Goal: Task Accomplishment & Management: Use online tool/utility

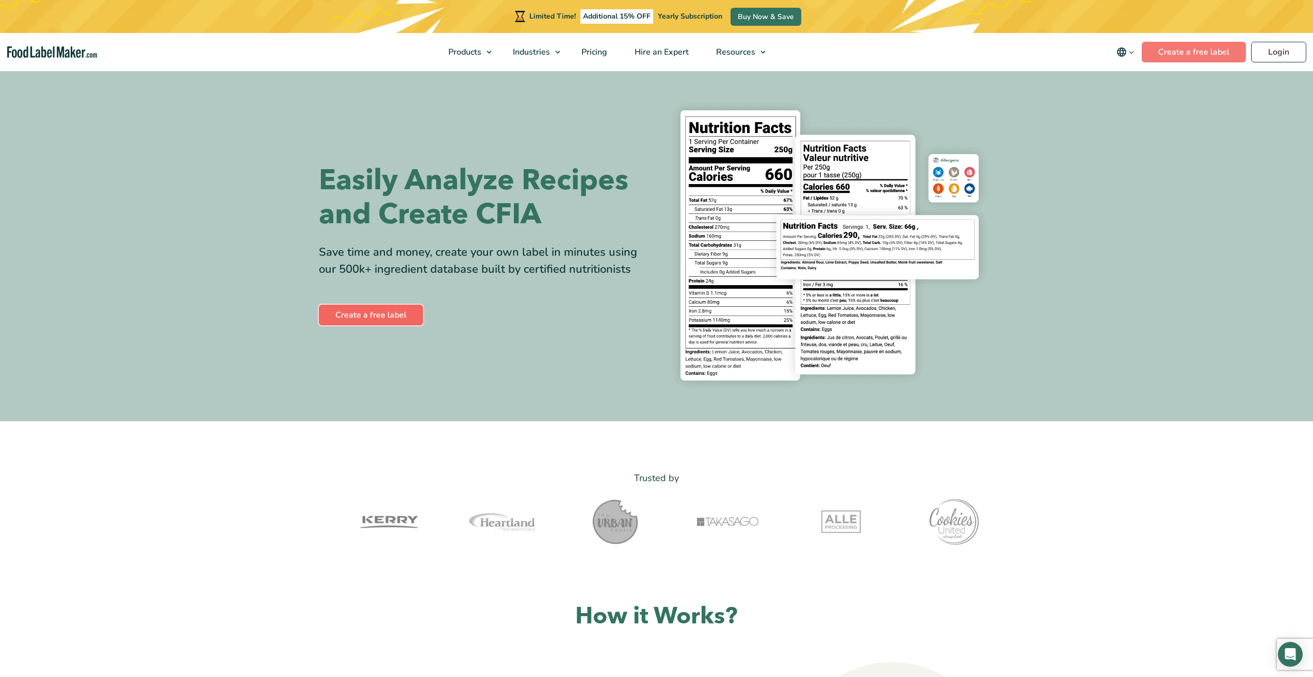
click at [387, 310] on link "Create a free label" at bounding box center [371, 315] width 104 height 21
